Goal: Task Accomplishment & Management: Use online tool/utility

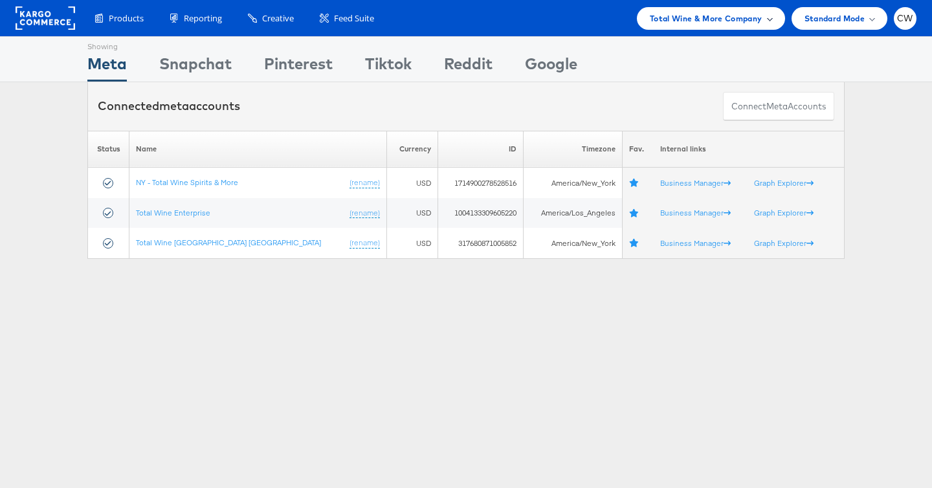
click at [721, 27] on div "Total Wine & More Company" at bounding box center [711, 18] width 148 height 23
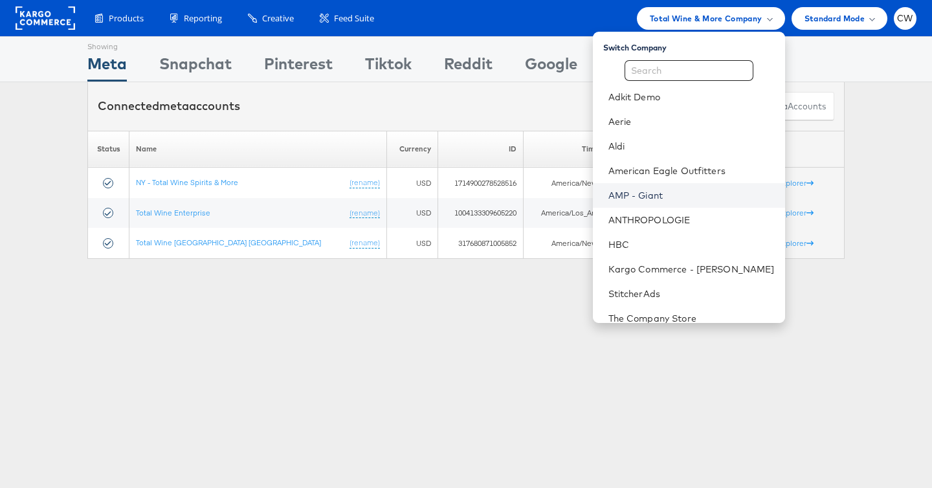
click at [672, 194] on link "AMP - Giant" at bounding box center [691, 195] width 166 height 13
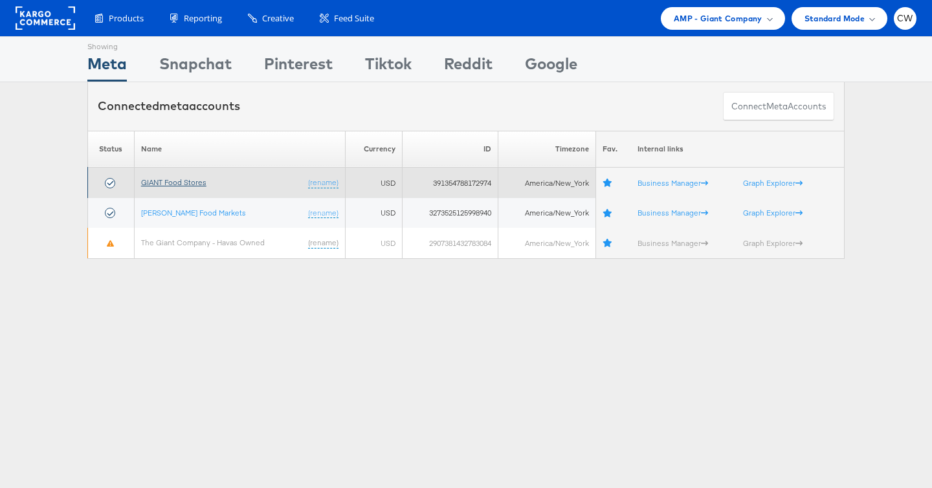
click at [183, 181] on link "GIANT Food Stores" at bounding box center [173, 182] width 65 height 10
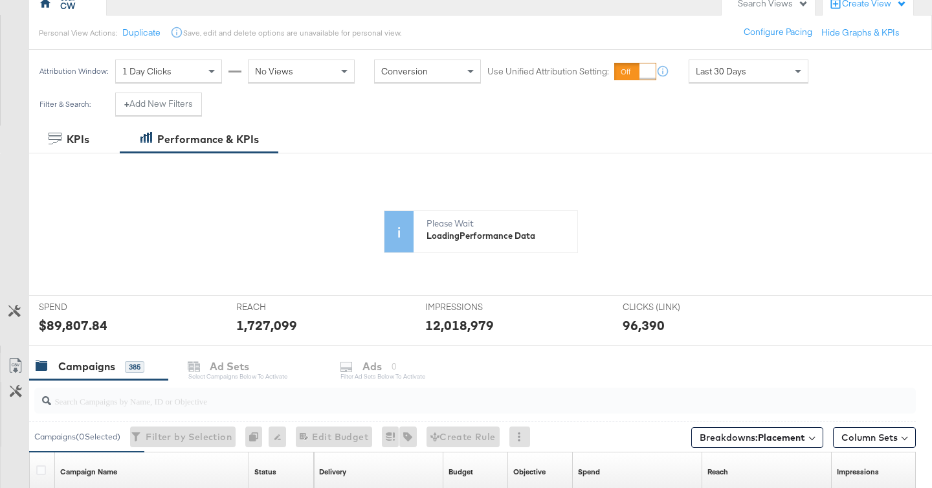
scroll to position [127, 0]
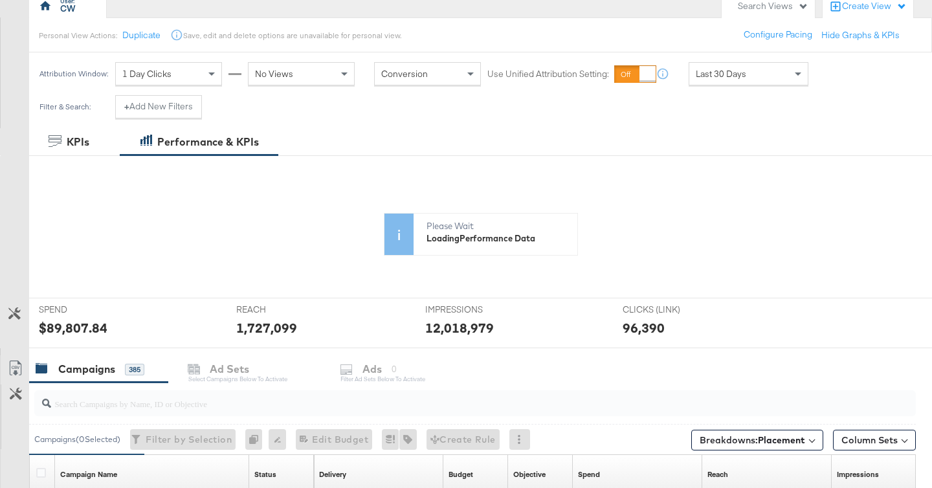
click at [758, 72] on div "Last 30 Days" at bounding box center [748, 74] width 118 height 22
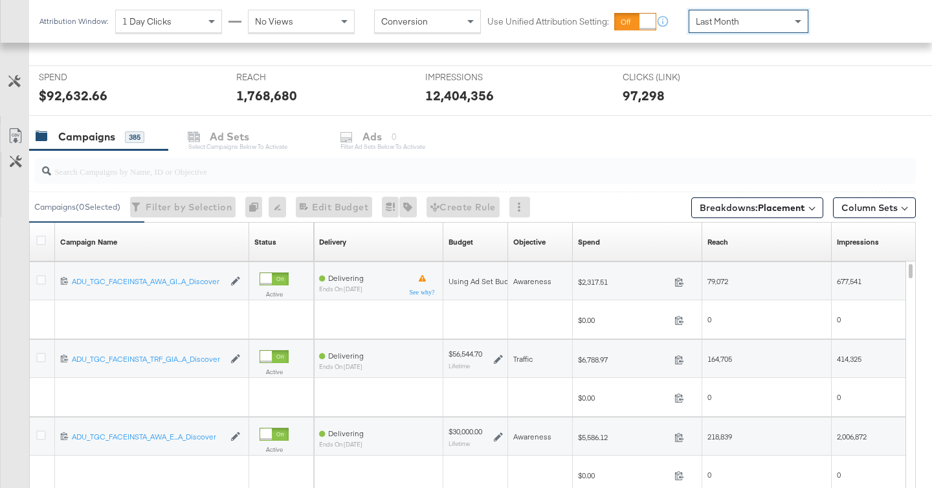
scroll to position [469, 0]
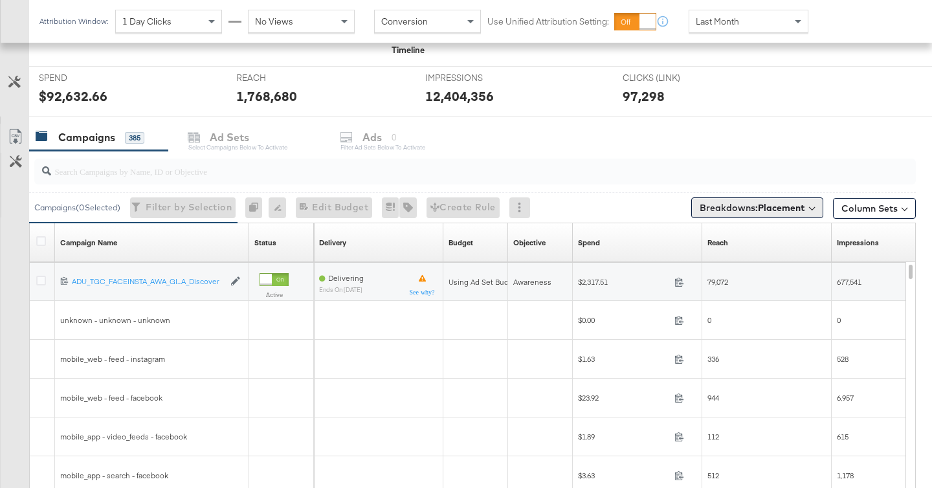
click at [787, 210] on b "Placement" at bounding box center [781, 208] width 47 height 12
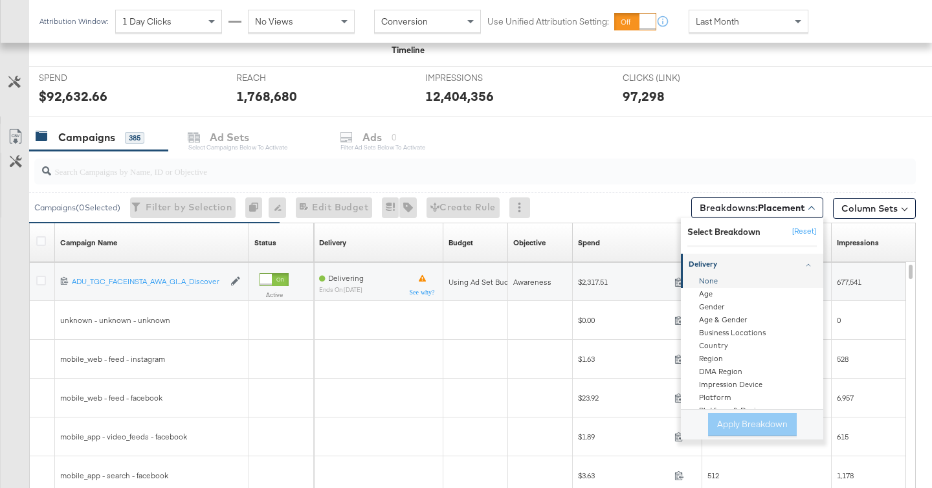
click at [732, 283] on div "None" at bounding box center [753, 281] width 140 height 13
click at [746, 426] on button "Apply Breakdown" at bounding box center [752, 424] width 89 height 23
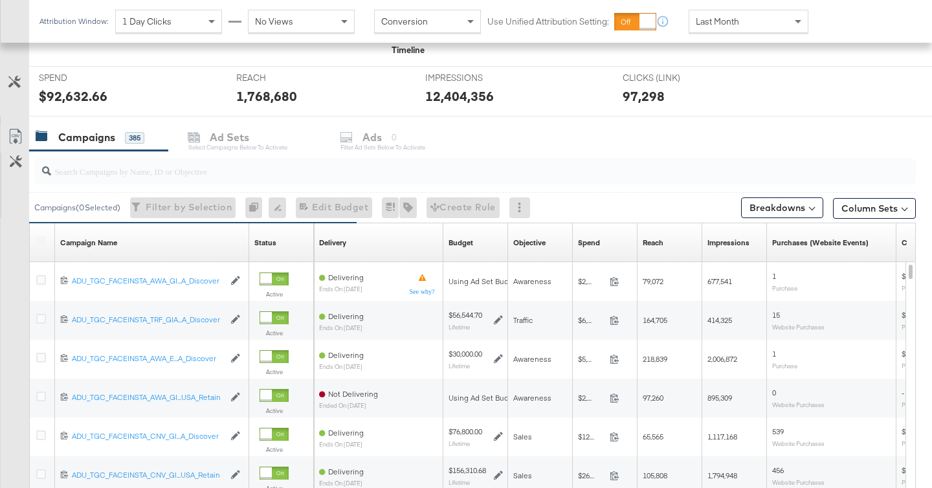
click at [248, 170] on input "search" at bounding box center [444, 165] width 786 height 25
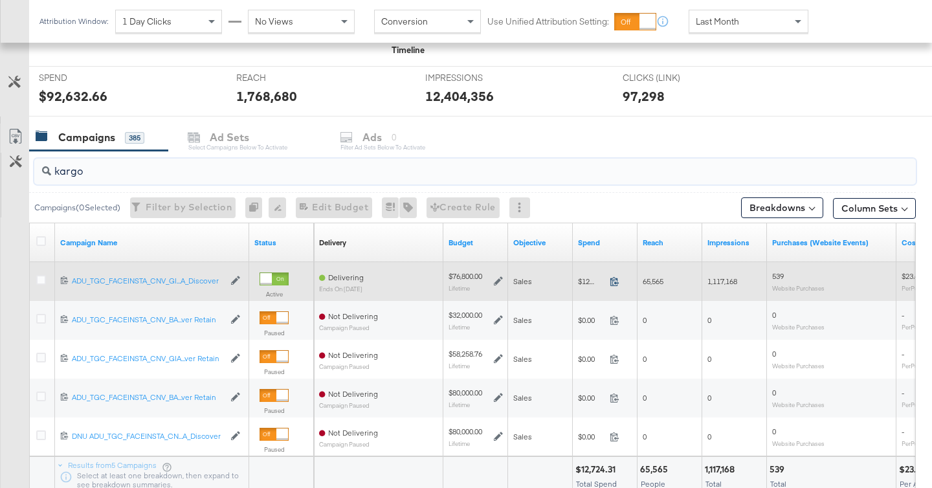
type input "kargo"
click at [613, 281] on icon at bounding box center [614, 281] width 10 height 10
